Goal: Task Accomplishment & Management: Manage account settings

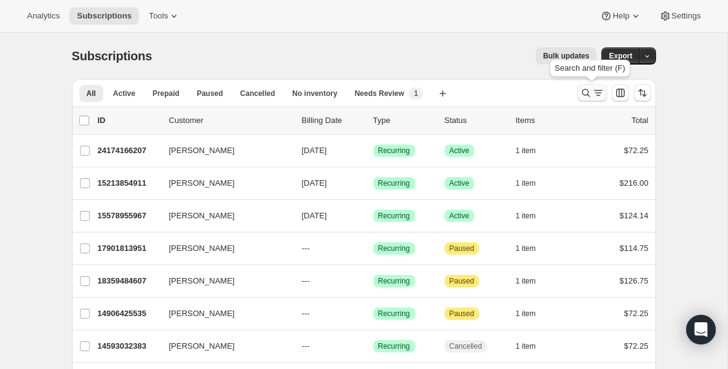
click at [581, 93] on icon "Search and filter results" at bounding box center [586, 93] width 12 height 12
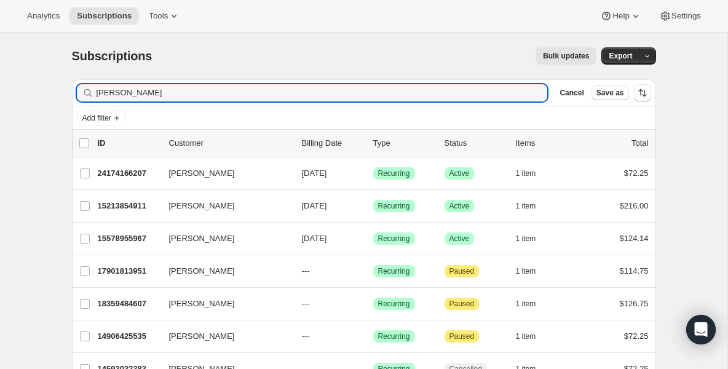
drag, startPoint x: 344, startPoint y: 93, endPoint x: -153, endPoint y: 58, distance: 497.5
click at [0, 58] on html "Analytics Subscriptions Tools Help Settings Skip to content Subscriptions. This…" at bounding box center [364, 184] width 728 height 369
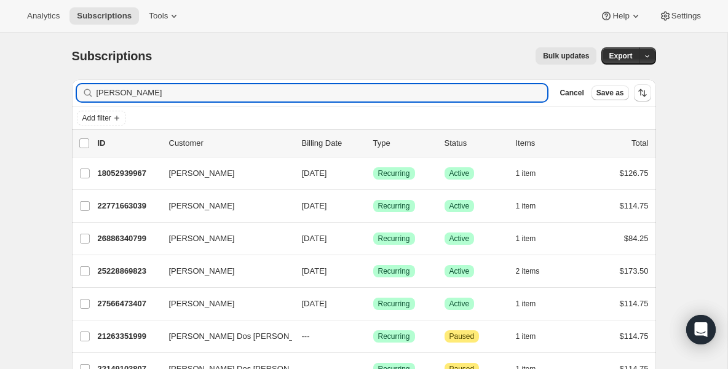
type input "[PERSON_NAME]"
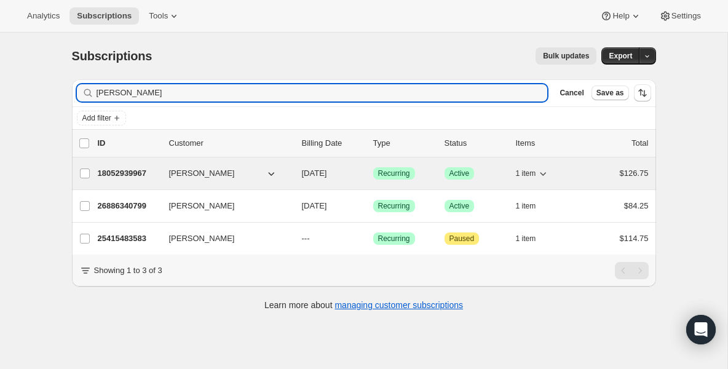
click at [124, 173] on p "18052939967" at bounding box center [129, 173] width 62 height 12
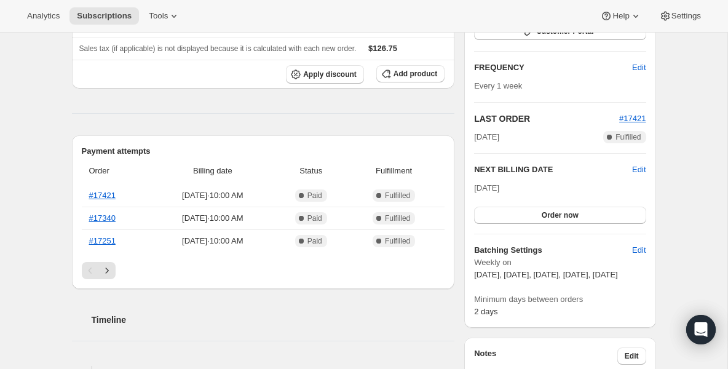
scroll to position [197, 0]
click at [643, 169] on span "Edit" at bounding box center [639, 170] width 14 height 12
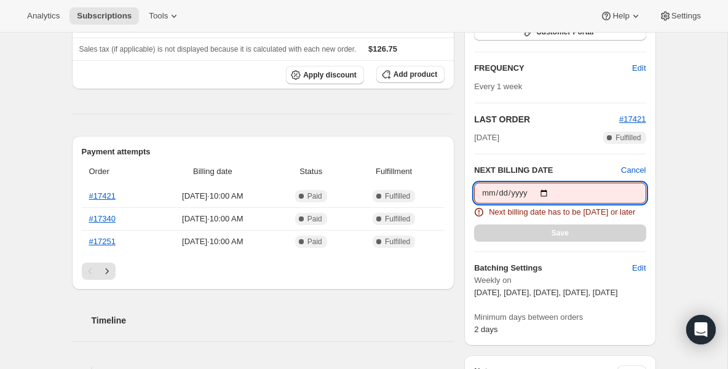
click at [547, 189] on input "[DATE]" at bounding box center [560, 193] width 172 height 21
type input "[DATE]"
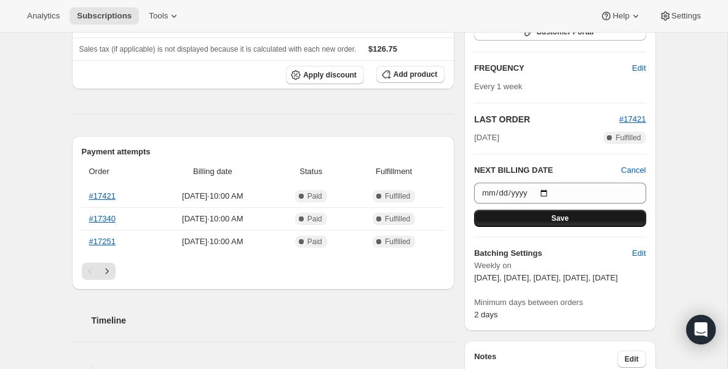
click at [554, 221] on span "Save" at bounding box center [560, 218] width 17 height 10
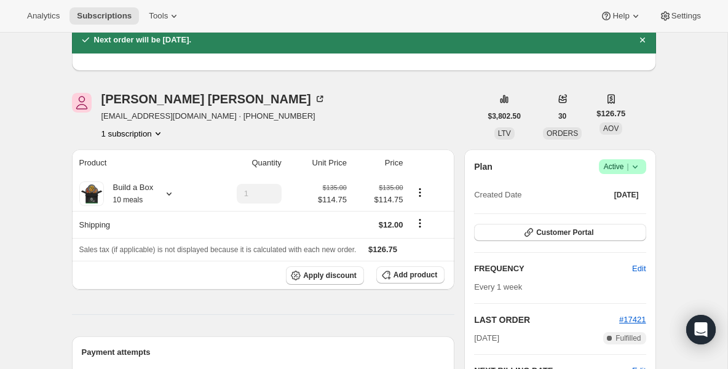
scroll to position [74, 0]
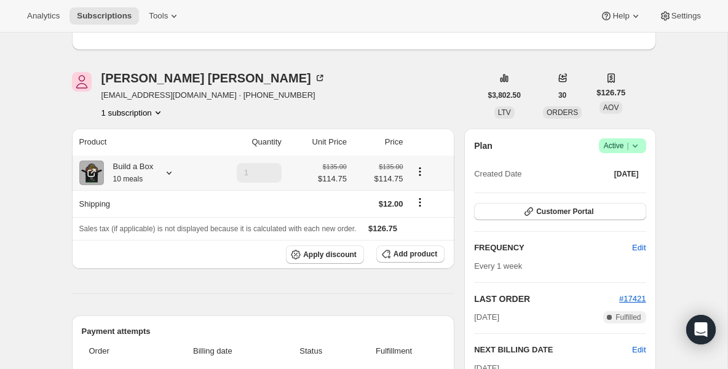
click at [127, 175] on small "10 meals" at bounding box center [128, 179] width 30 height 9
